Goal: Task Accomplishment & Management: Use online tool/utility

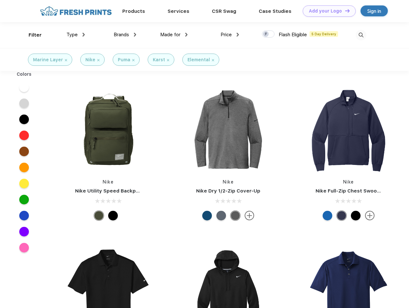
click at [327, 11] on link "Add your Logo Design Tool" at bounding box center [329, 10] width 53 height 11
click at [0, 0] on div "Design Tool" at bounding box center [0, 0] width 0 height 0
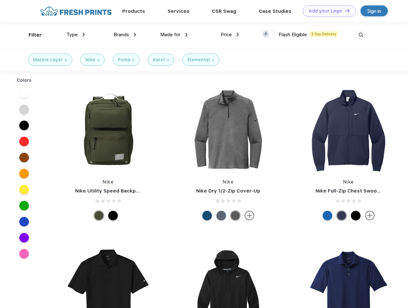
click at [344, 11] on link "Add your Logo Design Tool" at bounding box center [329, 10] width 53 height 11
click at [31, 35] on div "Filter" at bounding box center [35, 34] width 13 height 7
click at [76, 35] on span "Type" at bounding box center [71, 35] width 11 height 6
click at [125, 35] on span "Brands" at bounding box center [121, 35] width 15 height 6
click at [174, 35] on span "Made for" at bounding box center [170, 35] width 20 height 6
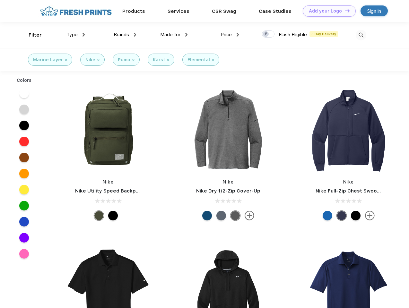
click at [230, 35] on span "Price" at bounding box center [226, 35] width 11 height 6
click at [268, 34] on div at bounding box center [268, 33] width 13 height 7
click at [266, 34] on input "checkbox" at bounding box center [264, 32] width 4 height 4
click at [361, 35] on img at bounding box center [361, 35] width 11 height 11
